Goal: Task Accomplishment & Management: Manage account settings

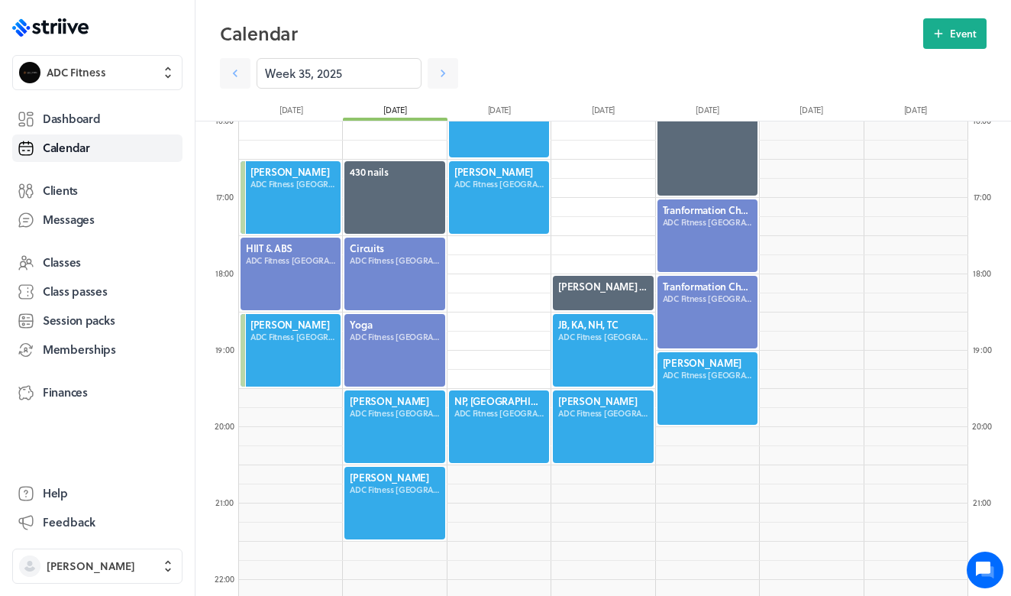
scroll to position [1833, 729]
click at [79, 395] on span "Finances" at bounding box center [65, 392] width 45 height 16
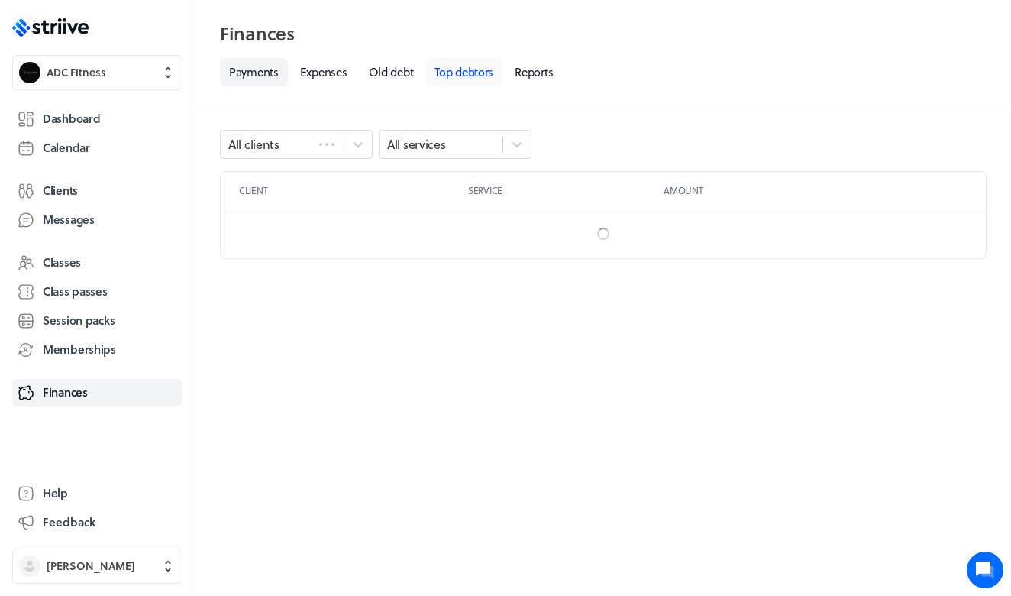
click at [449, 82] on link "Top debtors" at bounding box center [463, 72] width 77 height 28
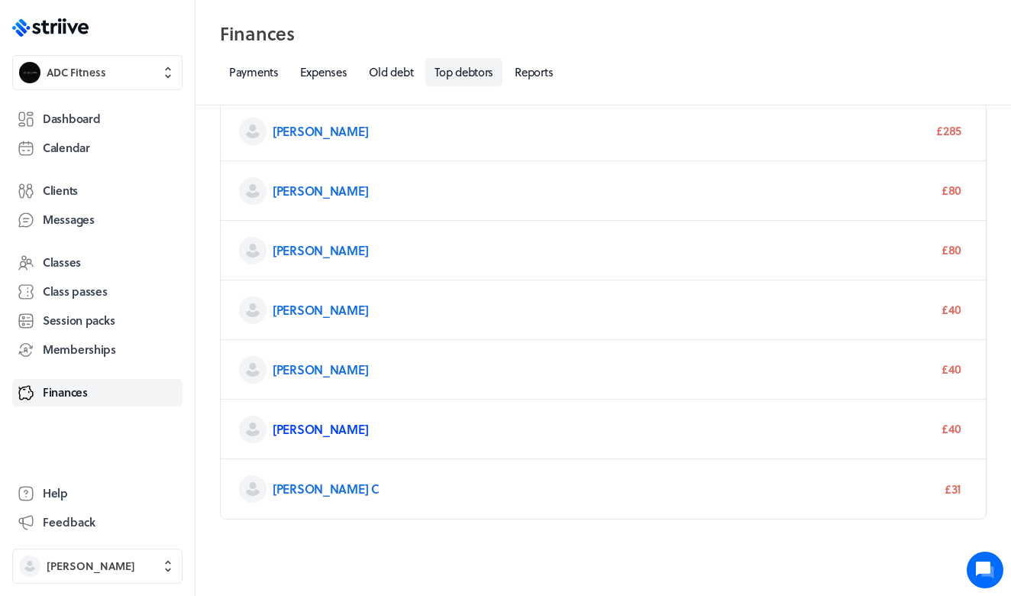
scroll to position [66, 0]
click at [292, 424] on link "[PERSON_NAME]" at bounding box center [320, 429] width 95 height 18
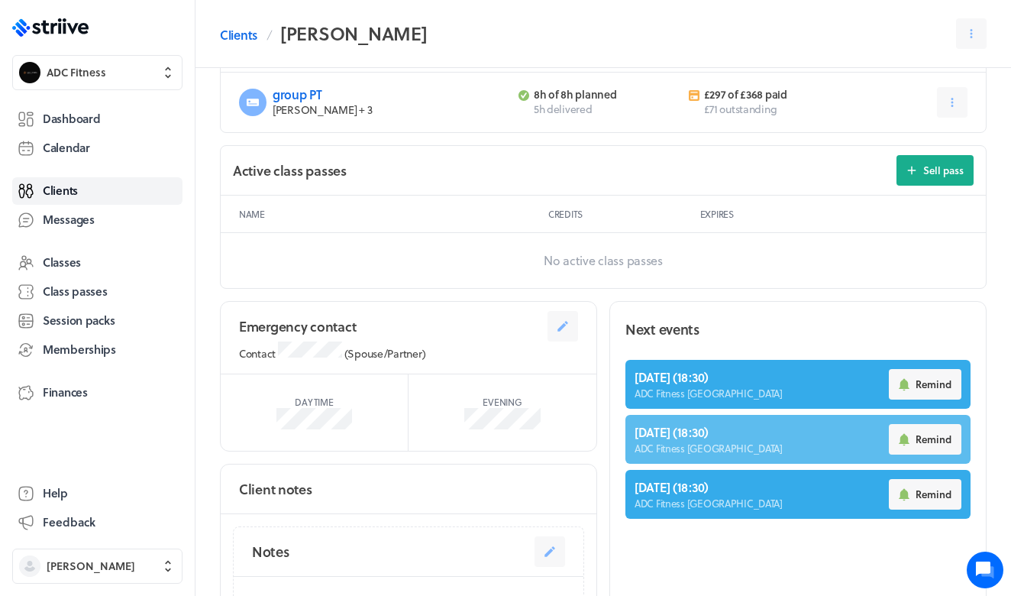
scroll to position [520, 0]
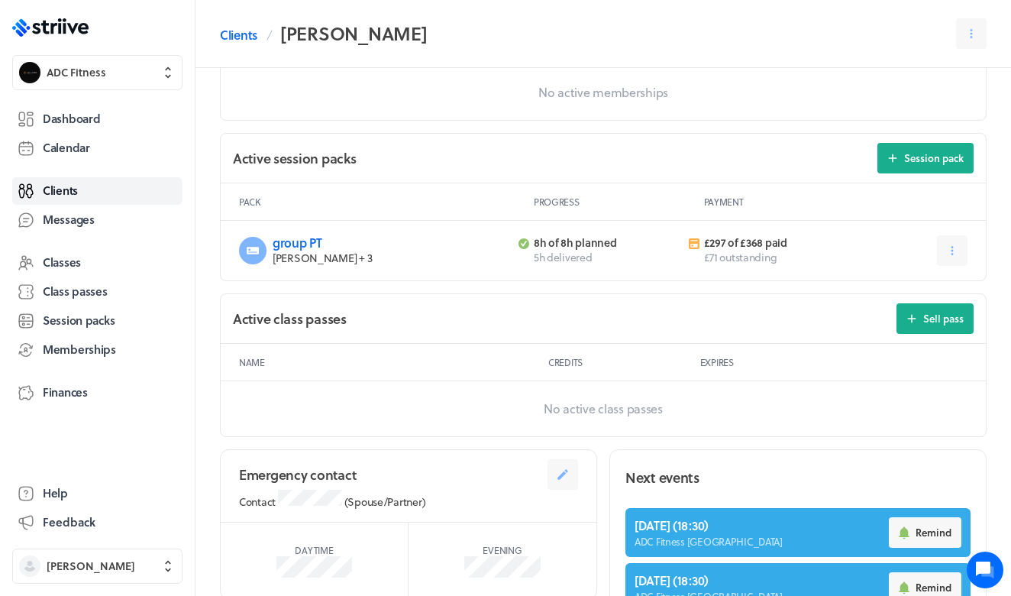
click at [968, 244] on div "group PT [PERSON_NAME] + 3 8h of 8h planned 5h delivered £297 of £368 paid £71 …" at bounding box center [603, 251] width 765 height 60
click at [954, 249] on icon at bounding box center [952, 251] width 14 height 14
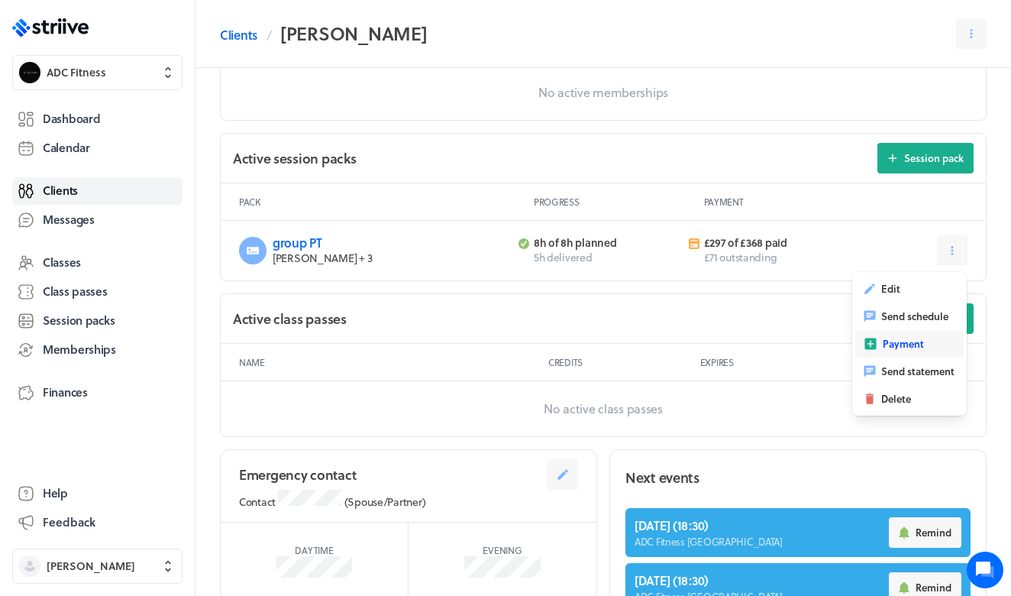
click at [899, 339] on span "Payment" at bounding box center [903, 344] width 41 height 14
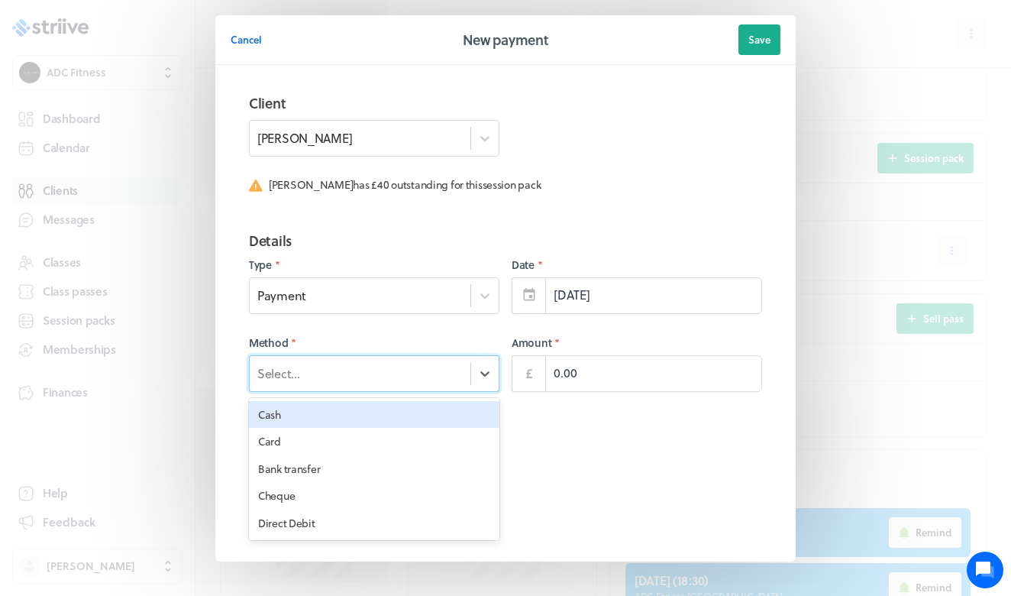
click at [433, 379] on div "Select..." at bounding box center [360, 373] width 221 height 20
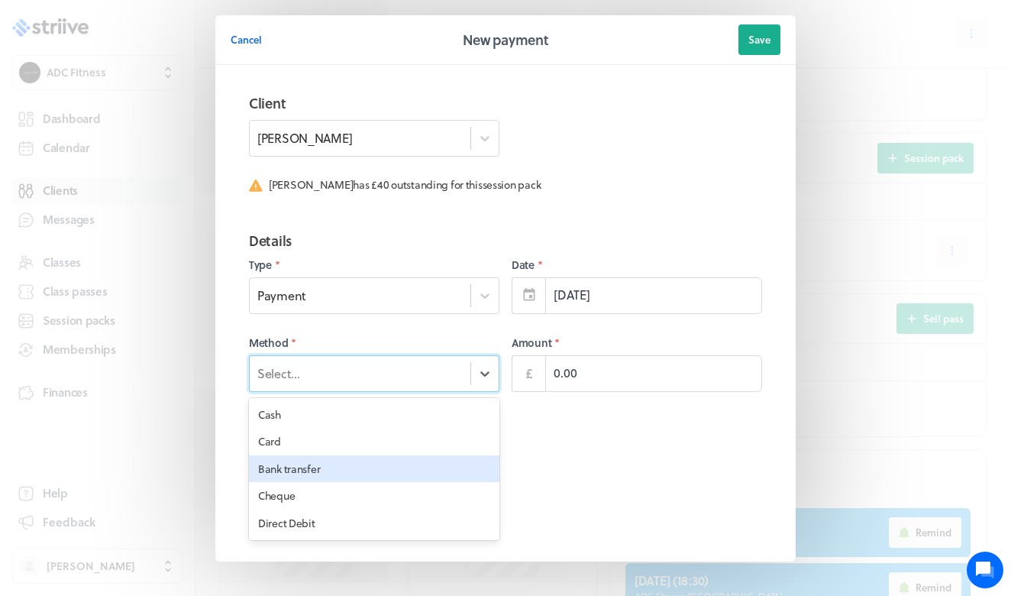
click at [380, 463] on div "Bank transfer" at bounding box center [374, 468] width 250 height 27
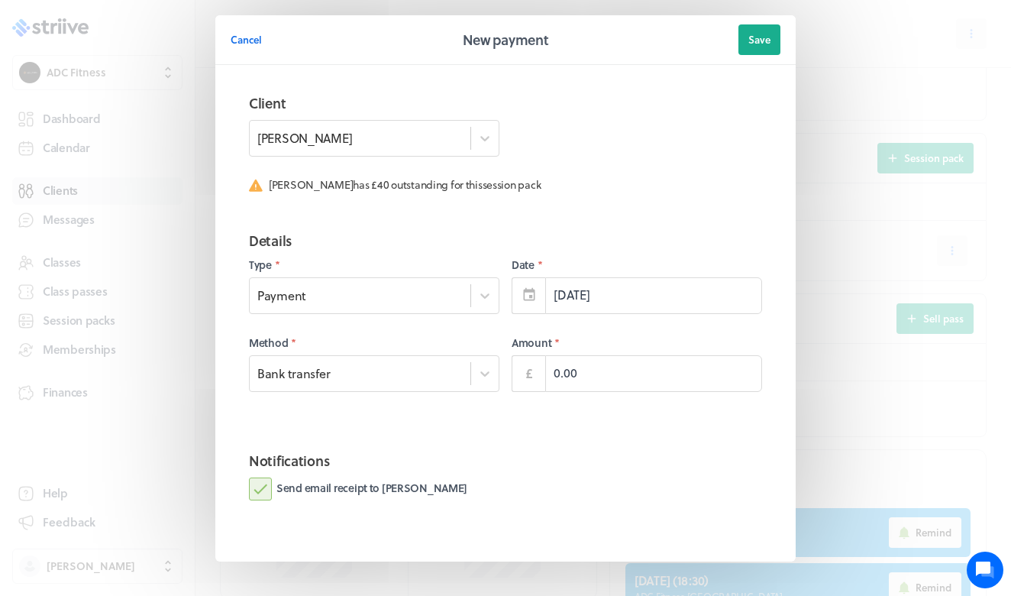
click at [544, 369] on div "£" at bounding box center [529, 373] width 34 height 37
click at [548, 369] on input "0.00" at bounding box center [653, 373] width 217 height 37
type input "40.00"
click at [759, 43] on span "Save" at bounding box center [759, 40] width 22 height 14
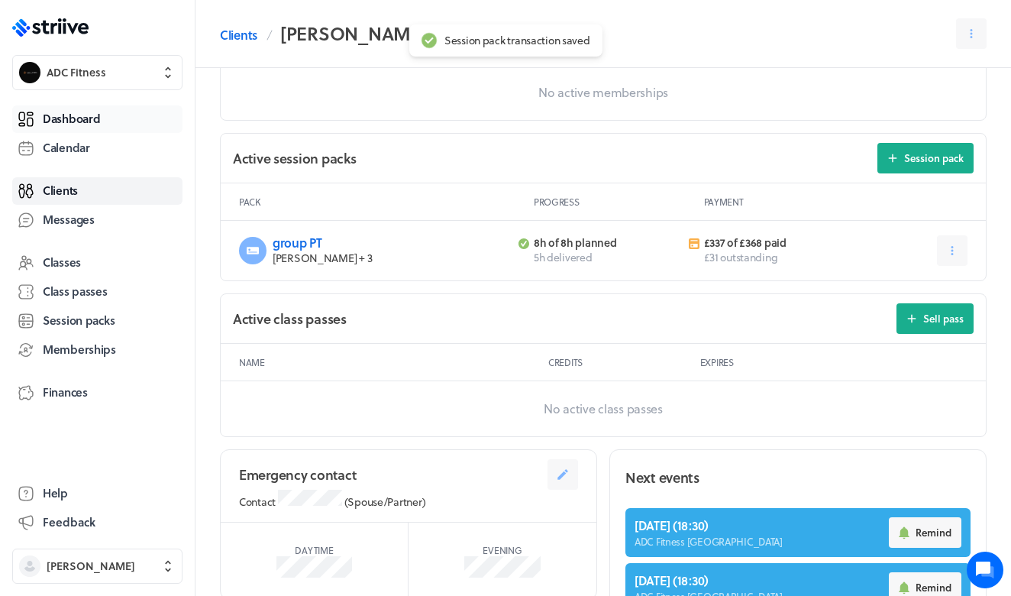
click at [111, 115] on link "Dashboard" at bounding box center [97, 118] width 170 height 27
